Goal: Task Accomplishment & Management: Use online tool/utility

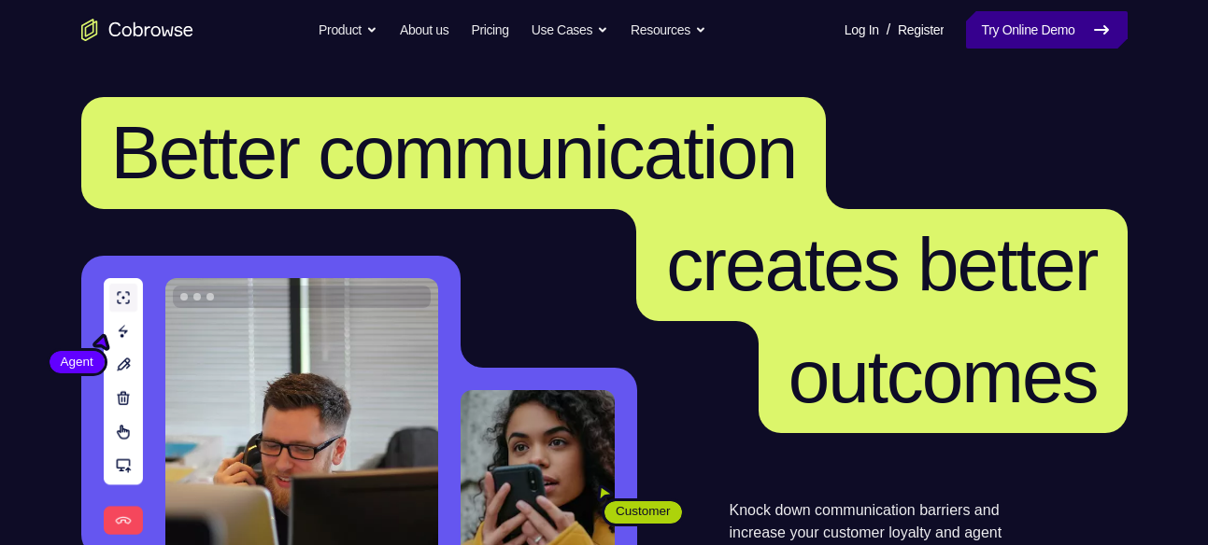
click at [1022, 22] on link "Try Online Demo" at bounding box center [1046, 29] width 161 height 37
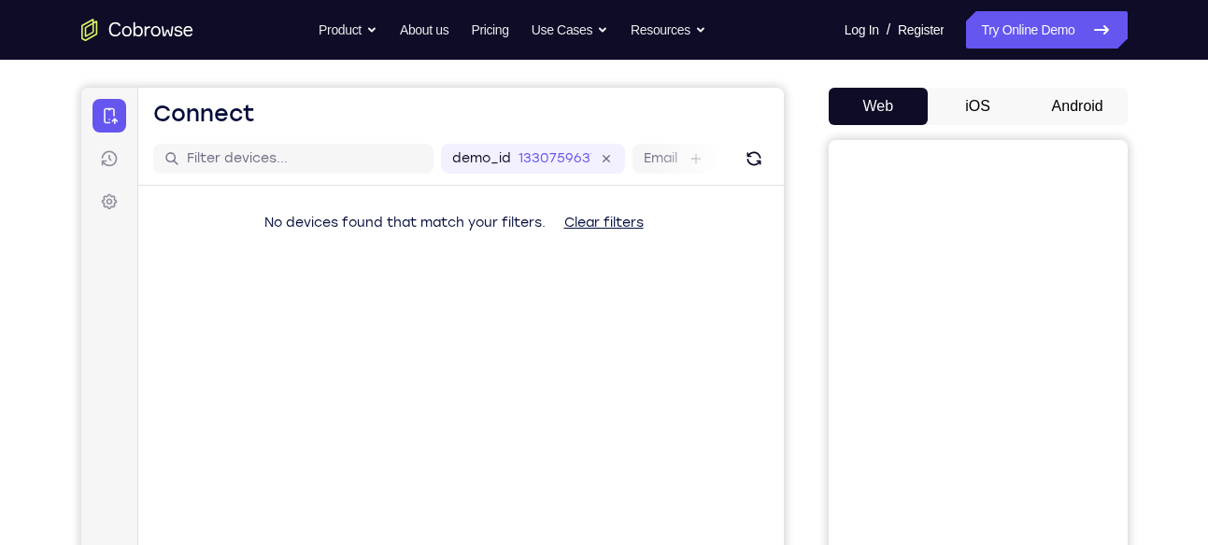
scroll to position [154, 0]
click at [1062, 101] on button "Android" at bounding box center [1077, 107] width 100 height 37
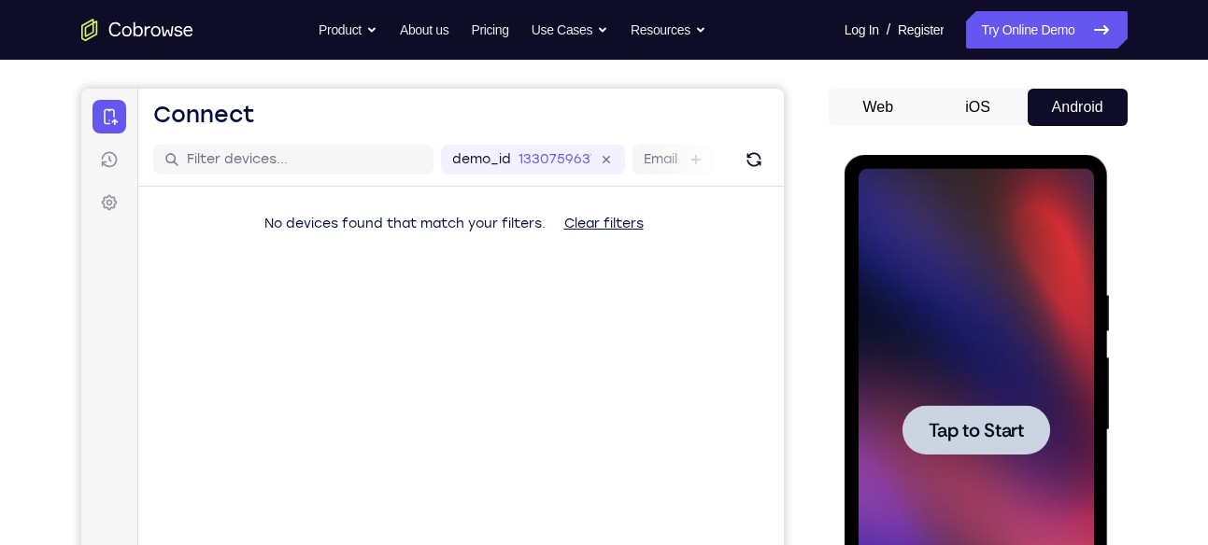
scroll to position [371, 0]
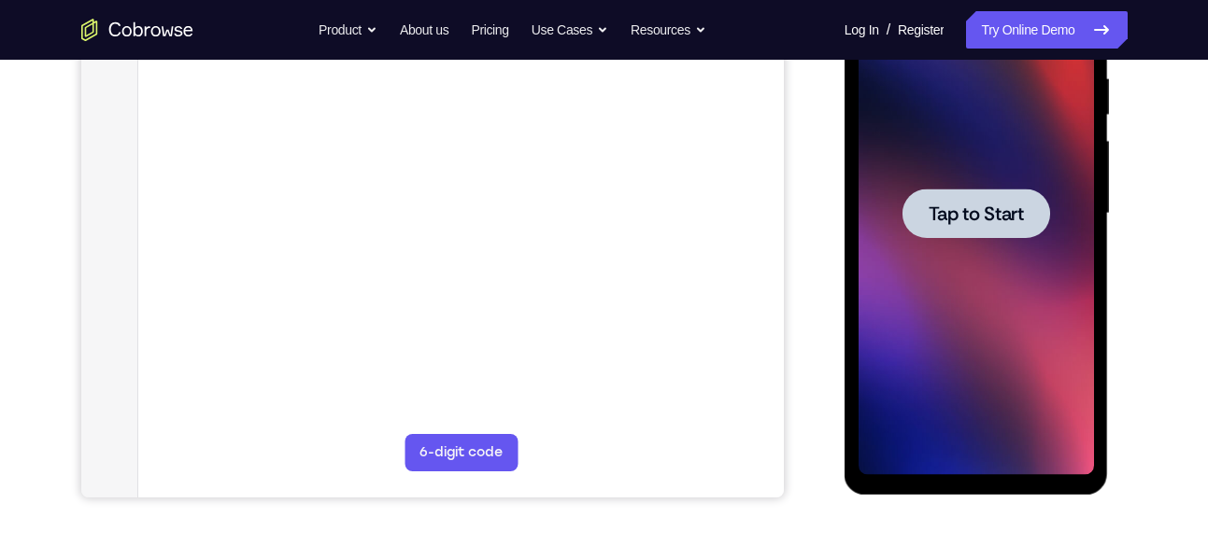
click at [987, 215] on span "Tap to Start" at bounding box center [975, 214] width 95 height 19
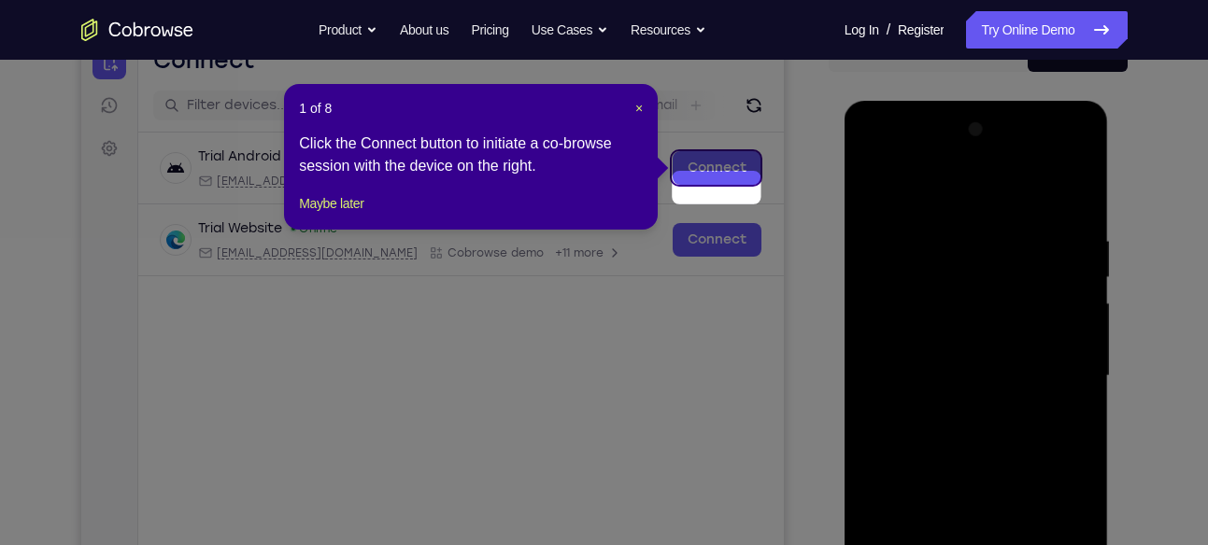
scroll to position [188, 0]
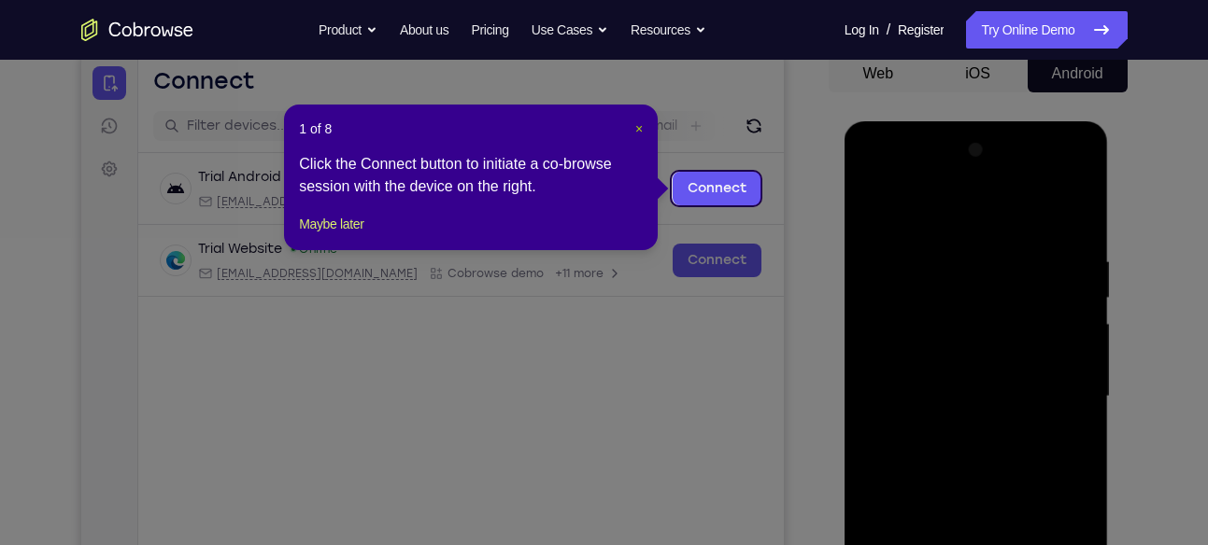
click at [635, 127] on span "×" at bounding box center [638, 128] width 7 height 15
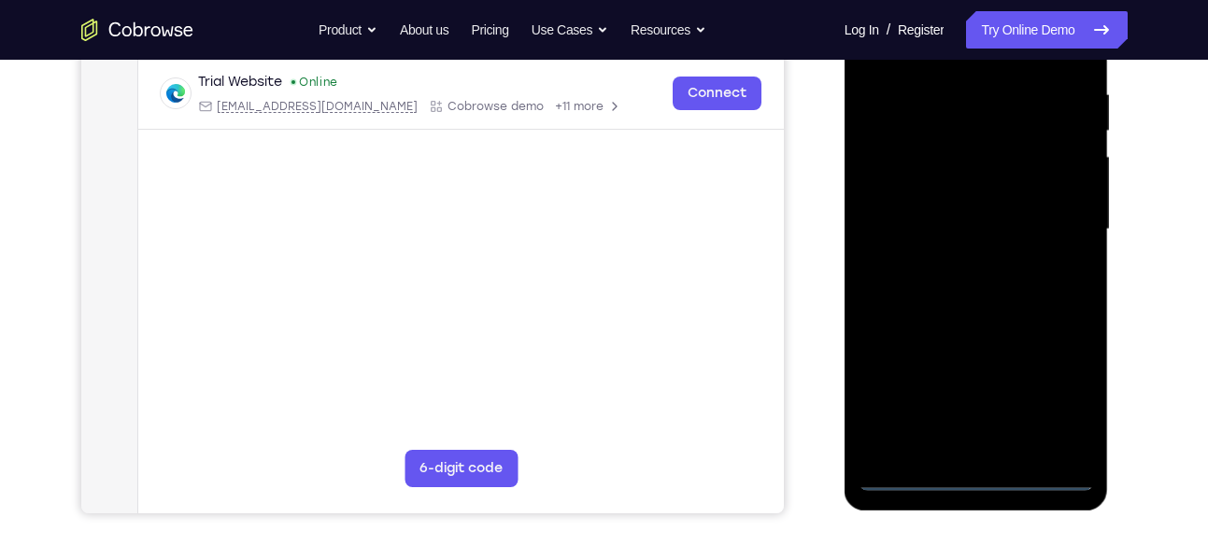
scroll to position [356, 0]
click at [979, 476] on div at bounding box center [975, 228] width 235 height 523
click at [1062, 398] on div at bounding box center [975, 228] width 235 height 523
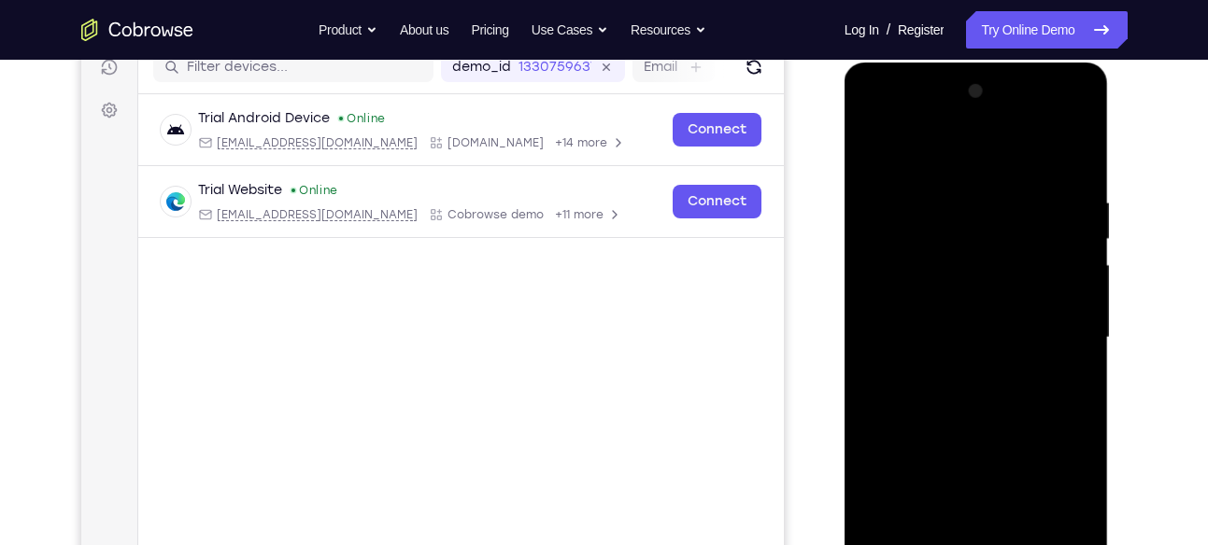
scroll to position [246, 0]
click at [871, 125] on div at bounding box center [975, 339] width 235 height 523
click at [1060, 334] on div at bounding box center [975, 339] width 235 height 523
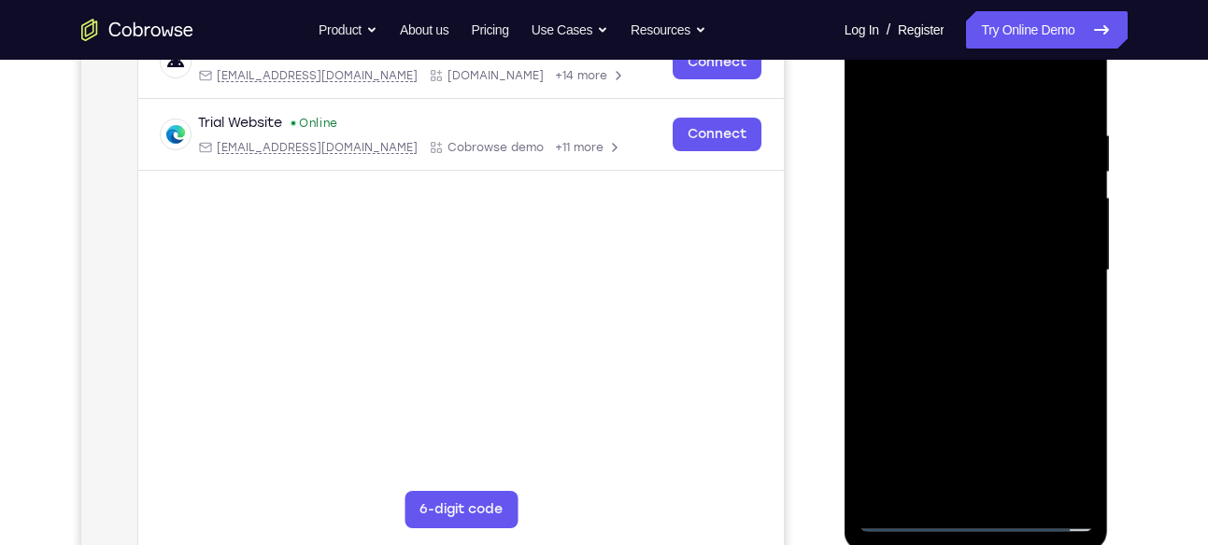
scroll to position [316, 0]
click at [1002, 488] on div at bounding box center [975, 268] width 235 height 523
click at [952, 247] on div at bounding box center [975, 268] width 235 height 523
click at [953, 228] on div at bounding box center [975, 268] width 235 height 523
click at [960, 267] on div at bounding box center [975, 268] width 235 height 523
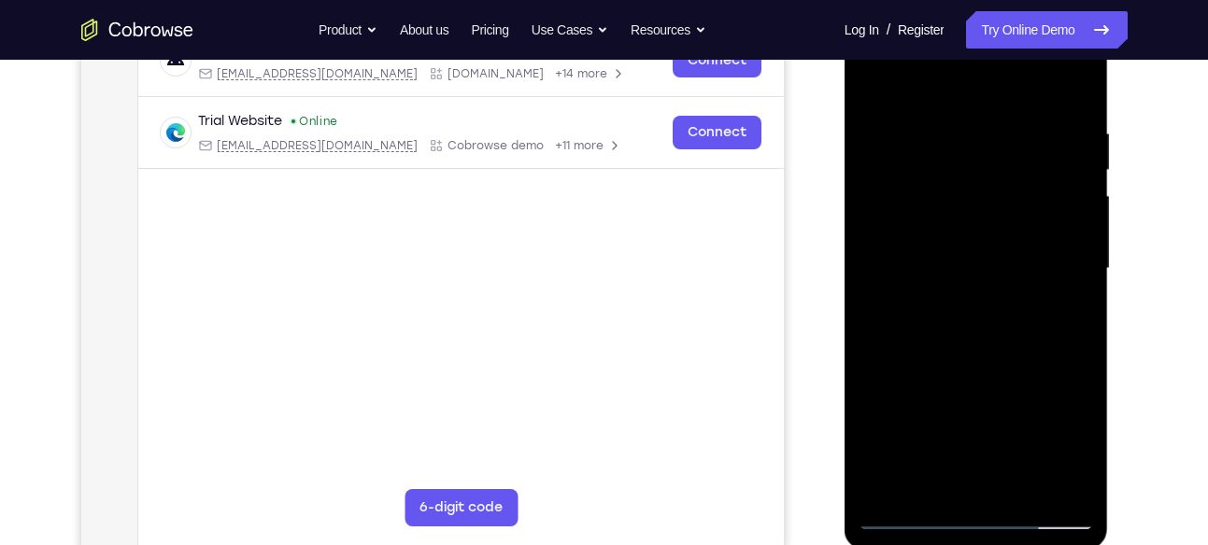
click at [985, 335] on div at bounding box center [975, 268] width 235 height 523
click at [1072, 106] on div at bounding box center [975, 268] width 235 height 523
click at [1026, 489] on div at bounding box center [975, 268] width 235 height 523
click at [958, 364] on div at bounding box center [975, 268] width 235 height 523
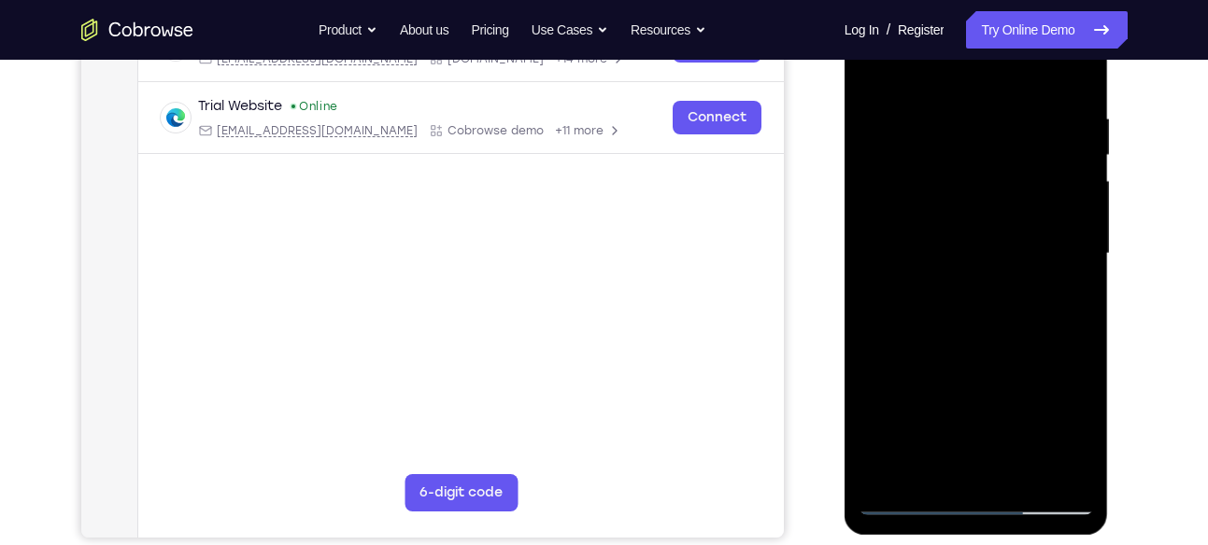
scroll to position [332, 0]
click at [919, 501] on div at bounding box center [975, 253] width 235 height 523
click at [920, 501] on div at bounding box center [975, 253] width 235 height 523
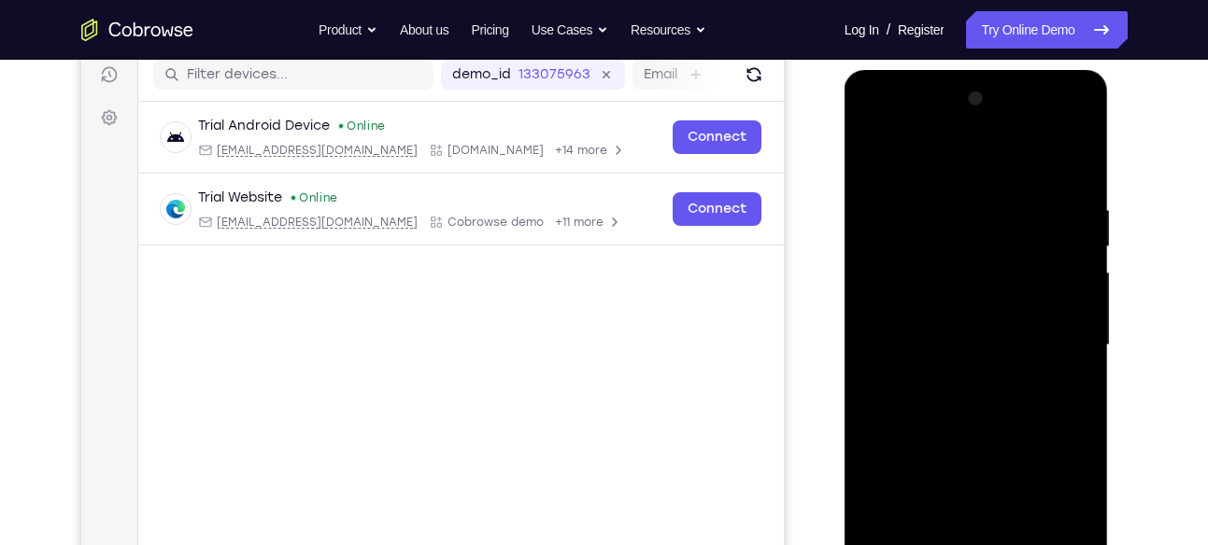
scroll to position [238, 0]
click at [957, 201] on div at bounding box center [975, 346] width 235 height 523
click at [1071, 262] on div at bounding box center [975, 346] width 235 height 523
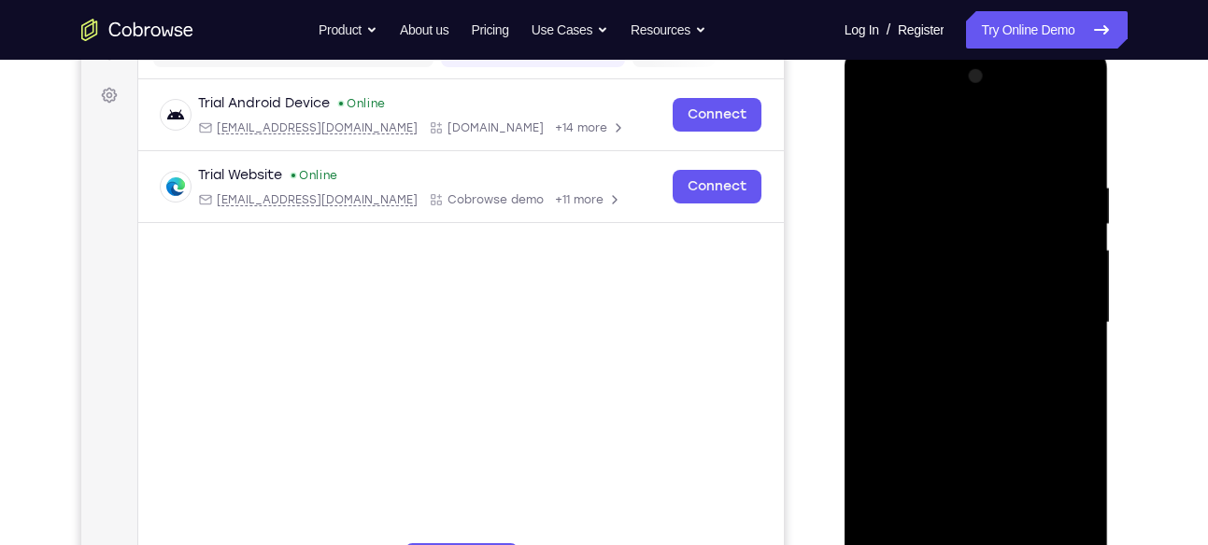
scroll to position [263, 0]
click at [1071, 262] on div at bounding box center [975, 321] width 235 height 523
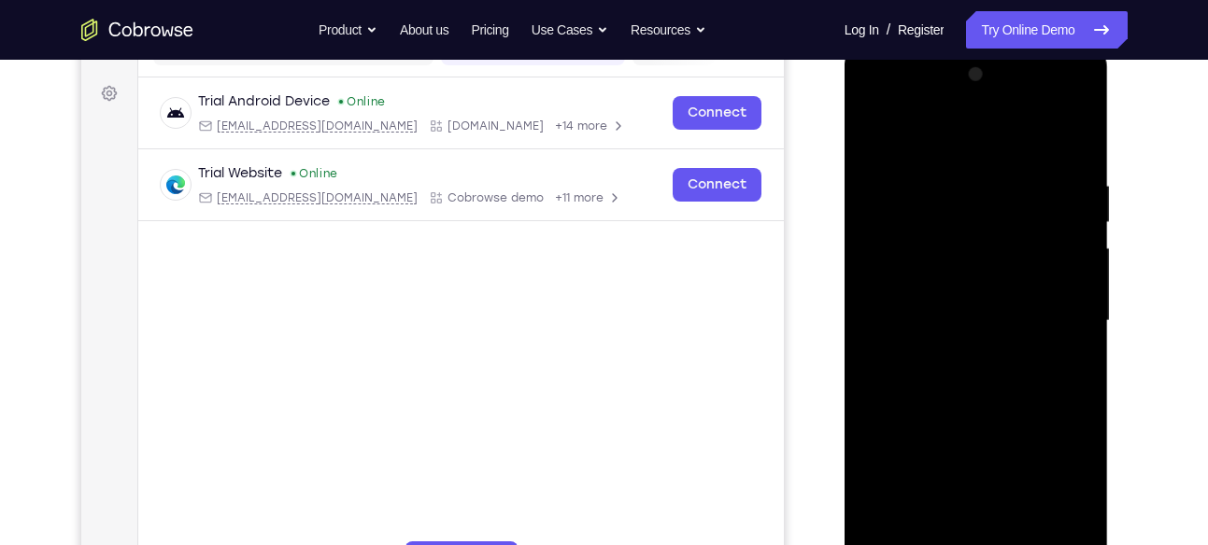
click at [1071, 262] on div at bounding box center [975, 321] width 235 height 523
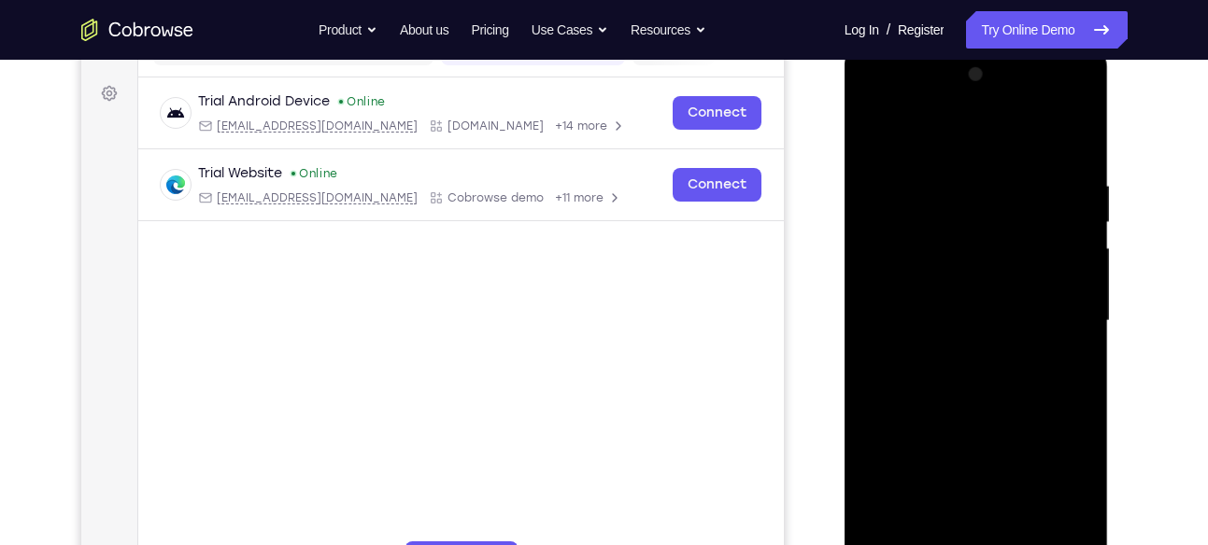
click at [1071, 262] on div at bounding box center [975, 321] width 235 height 523
drag, startPoint x: 1067, startPoint y: 268, endPoint x: 966, endPoint y: 283, distance: 102.0
click at [966, 283] on div at bounding box center [975, 321] width 235 height 523
click at [1075, 139] on div at bounding box center [975, 321] width 235 height 523
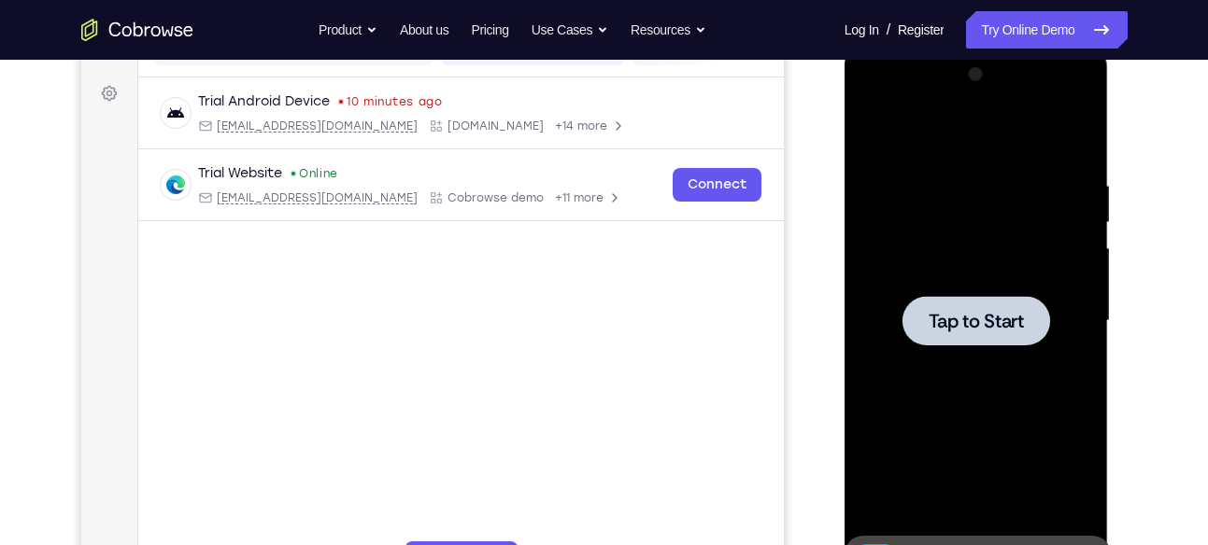
click at [969, 297] on div at bounding box center [976, 321] width 148 height 50
